Goal: Check status: Check status

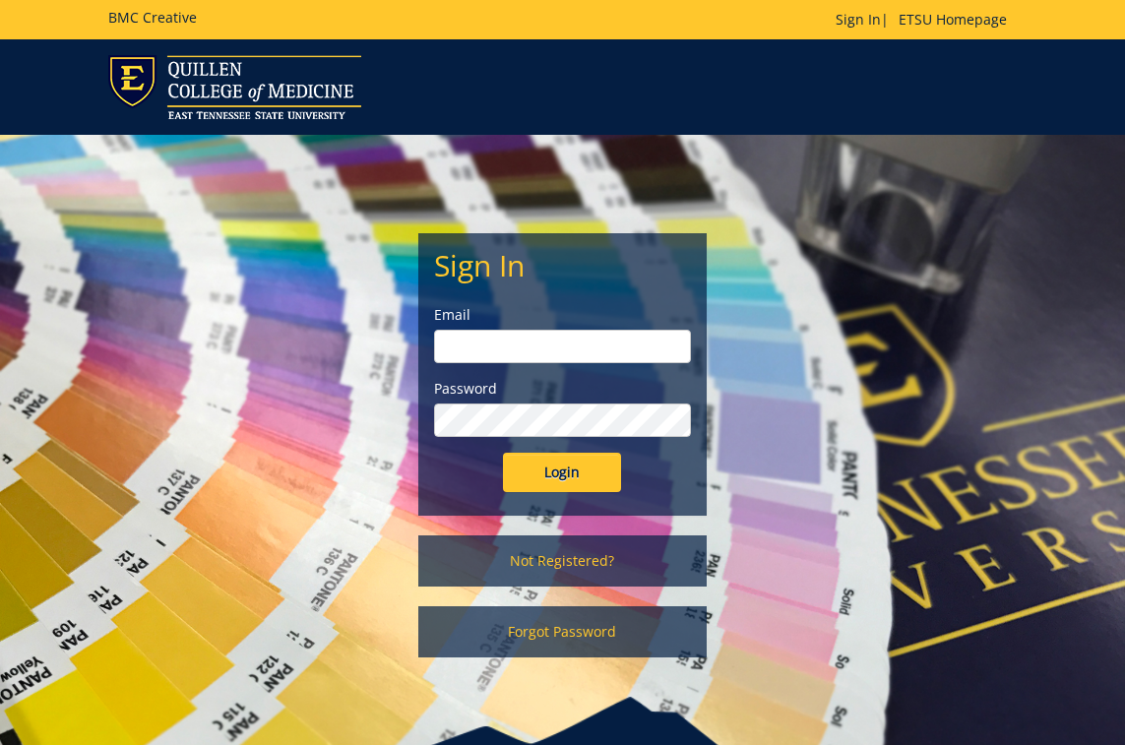
click at [506, 334] on input "email" at bounding box center [562, 346] width 257 height 33
type input "[EMAIL_ADDRESS][DOMAIN_NAME]"
click at [559, 470] on input "Login" at bounding box center [562, 472] width 118 height 39
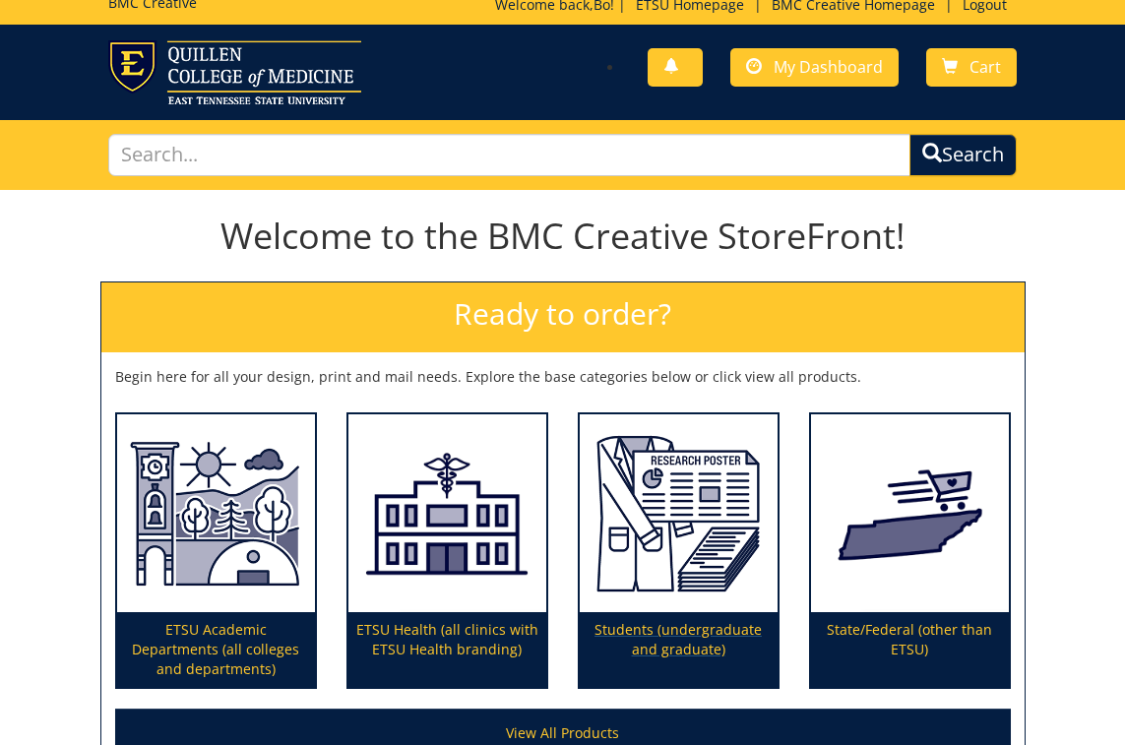
scroll to position [32, 0]
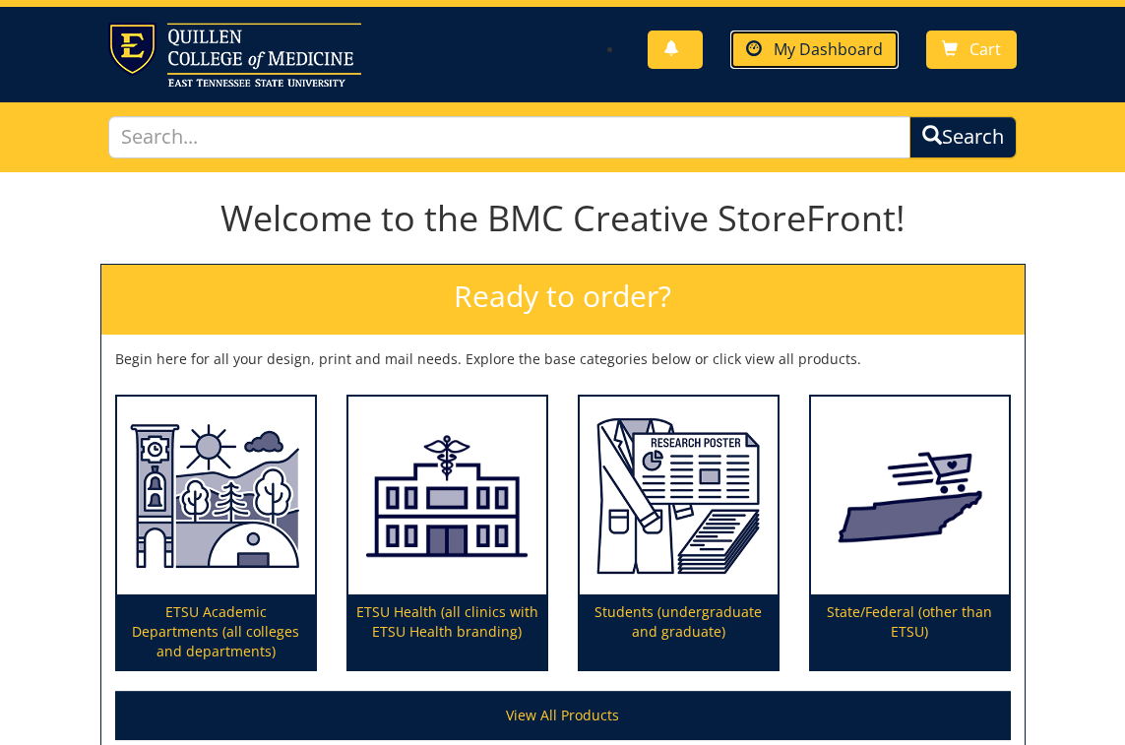
click at [786, 55] on span "My Dashboard" at bounding box center [828, 49] width 109 height 22
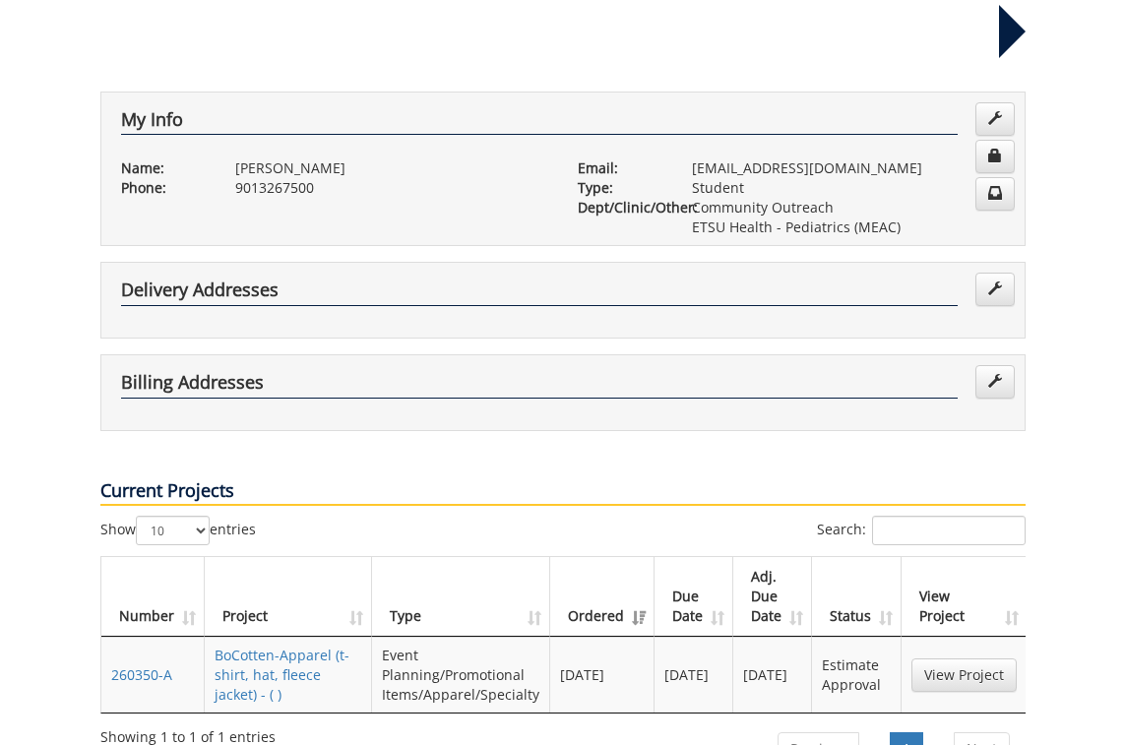
scroll to position [347, 0]
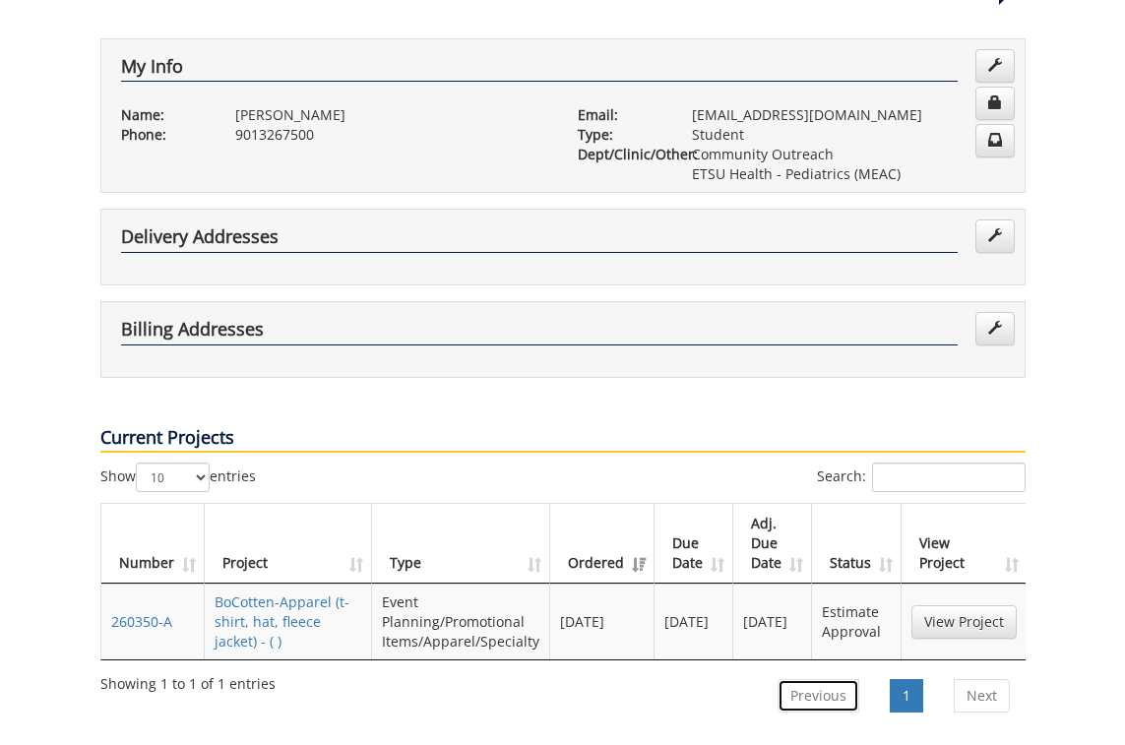
click at [790, 679] on link "Previous" at bounding box center [819, 695] width 82 height 33
click at [819, 679] on link "Previous" at bounding box center [819, 695] width 82 height 33
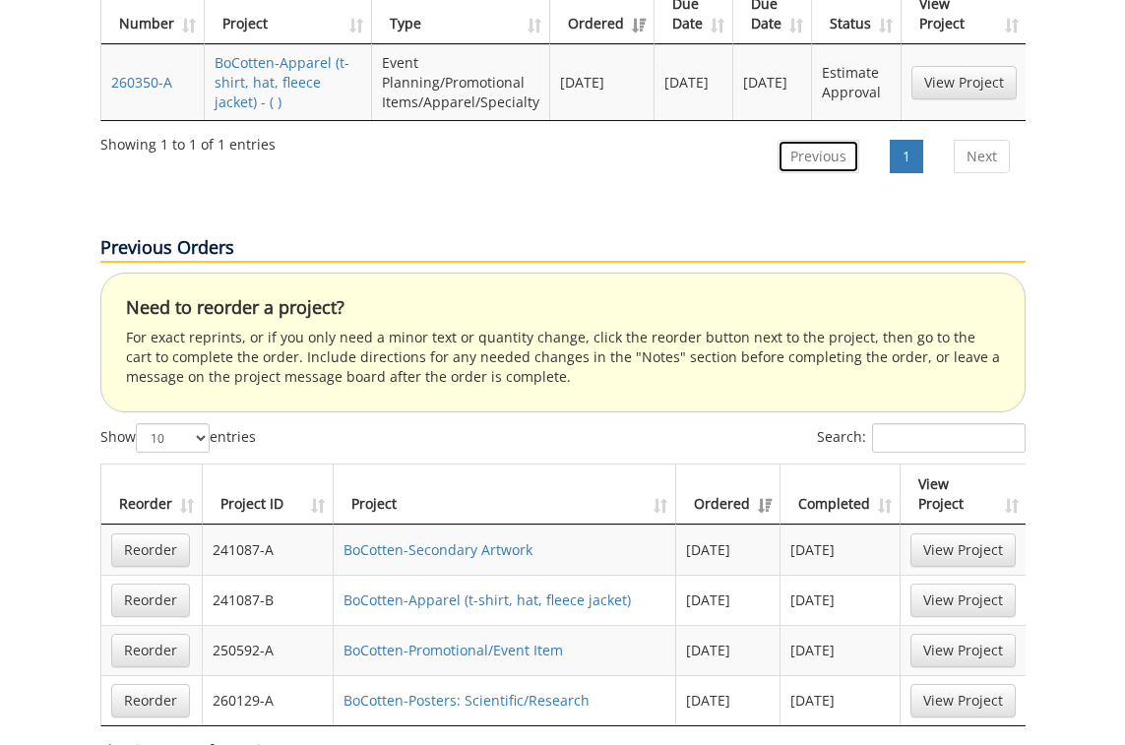
scroll to position [895, 0]
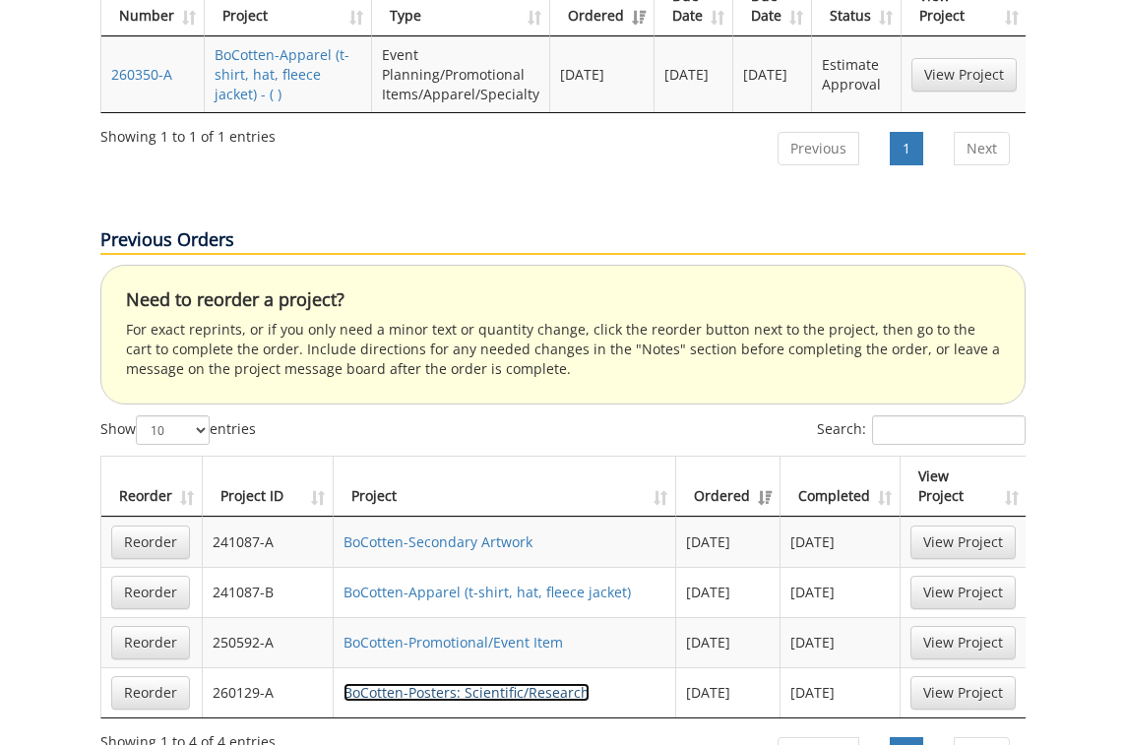
click at [497, 683] on link "BoCotten-Posters: Scientific/Research" at bounding box center [467, 692] width 246 height 19
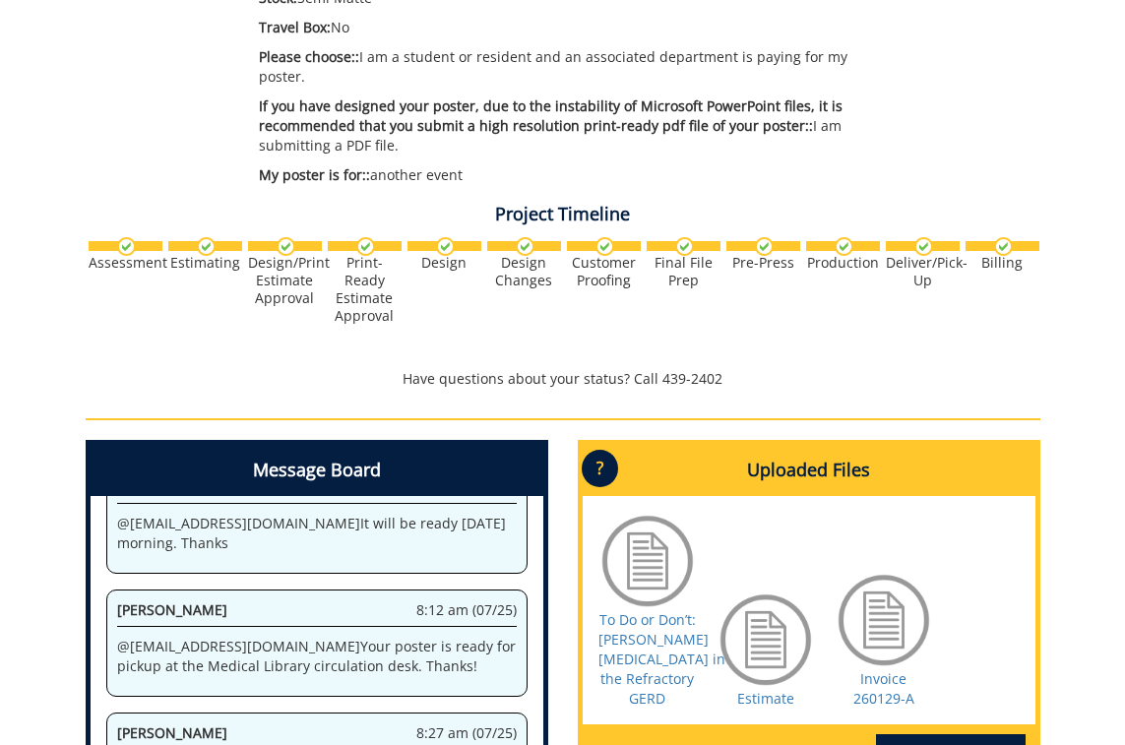
scroll to position [562, 0]
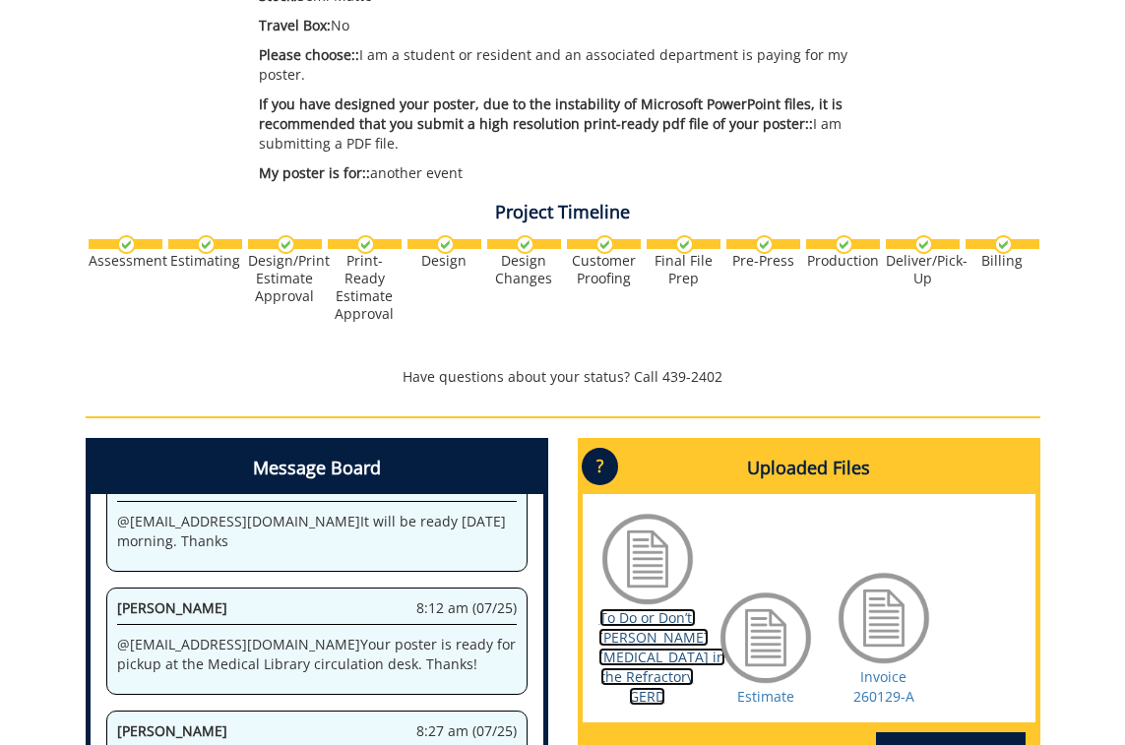
click at [636, 618] on link "To Do or Don’t: Nissen Fundoplication in the Refractory GERD" at bounding box center [661, 656] width 127 height 97
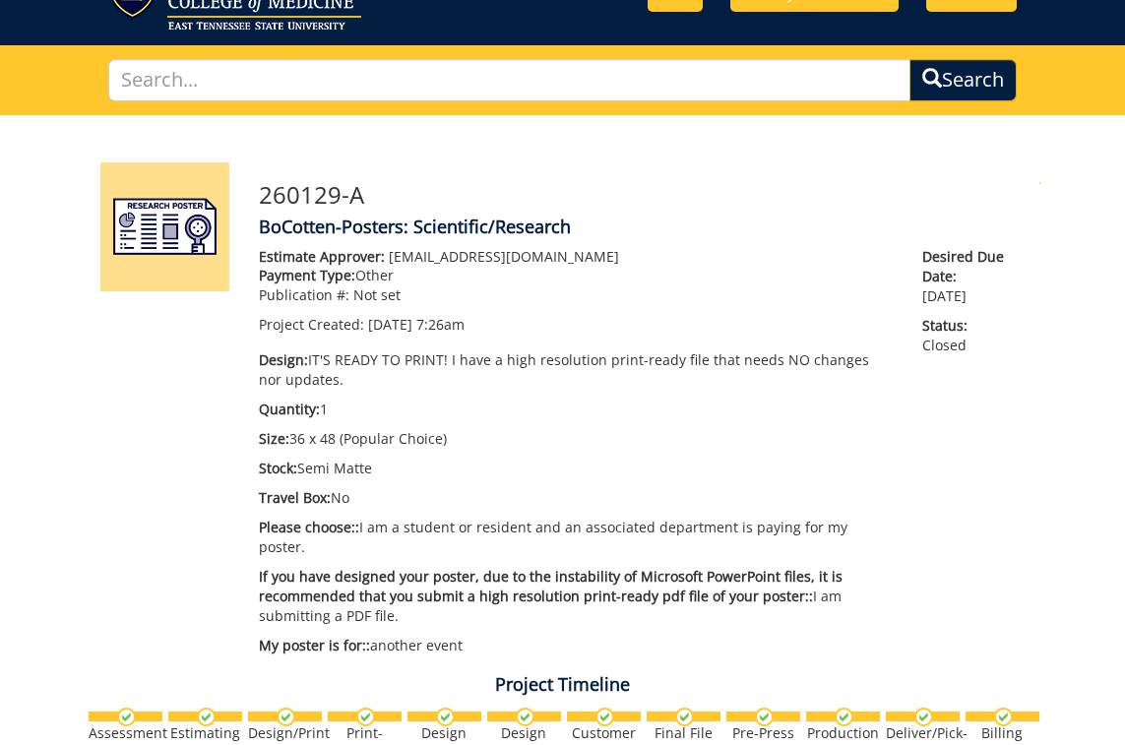
scroll to position [7, 0]
